Goal: Task Accomplishment & Management: Use online tool/utility

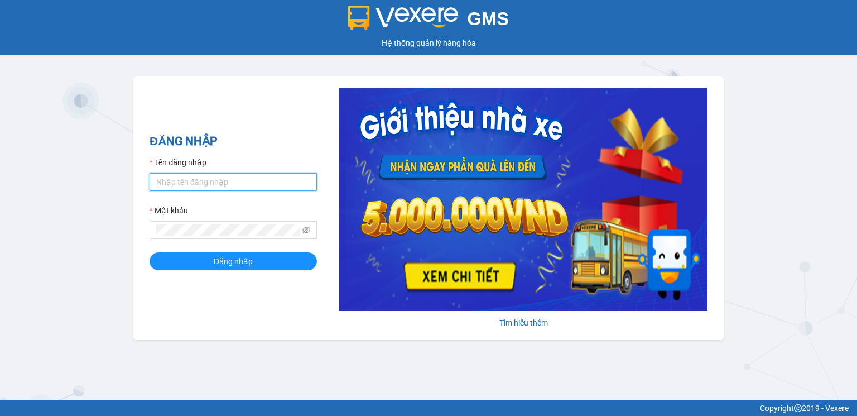
click at [181, 183] on input "Tên đăng nhập" at bounding box center [233, 182] width 167 height 18
type input "hoangnhan.tienoanh"
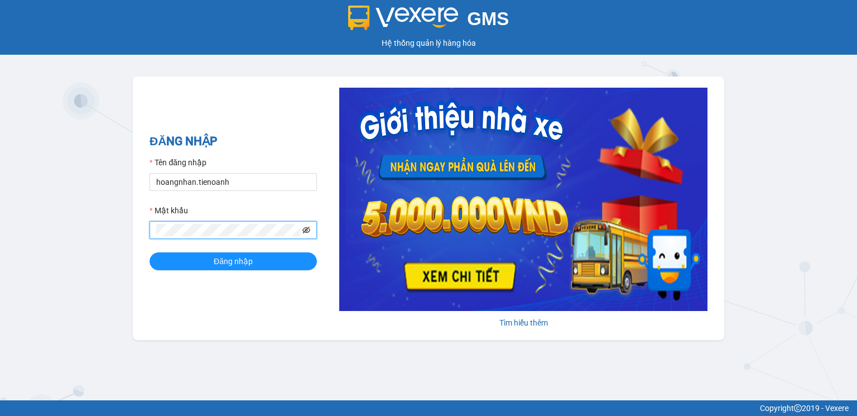
click at [308, 229] on icon "eye-invisible" at bounding box center [307, 230] width 8 height 7
click at [228, 257] on span "Đăng nhập" at bounding box center [233, 261] width 39 height 12
